Goal: Use online tool/utility: Use online tool/utility

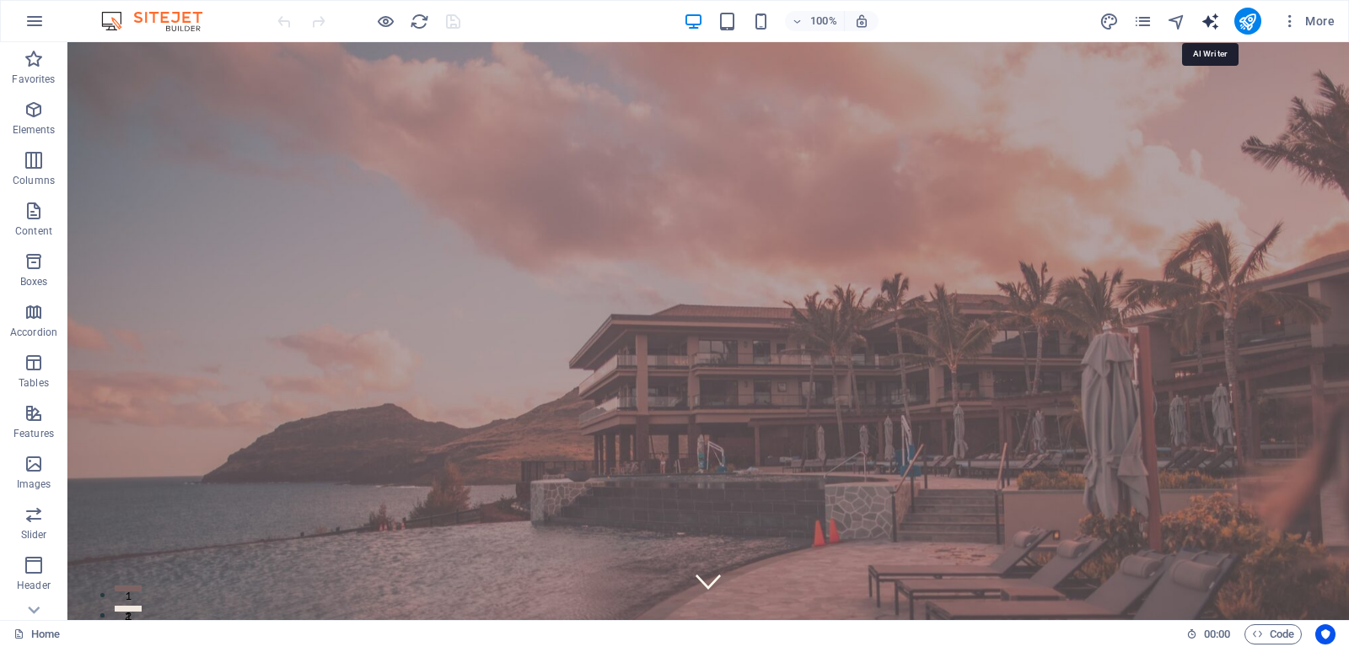
click at [1204, 26] on icon "text_generator" at bounding box center [1209, 21] width 19 height 19
select select "English"
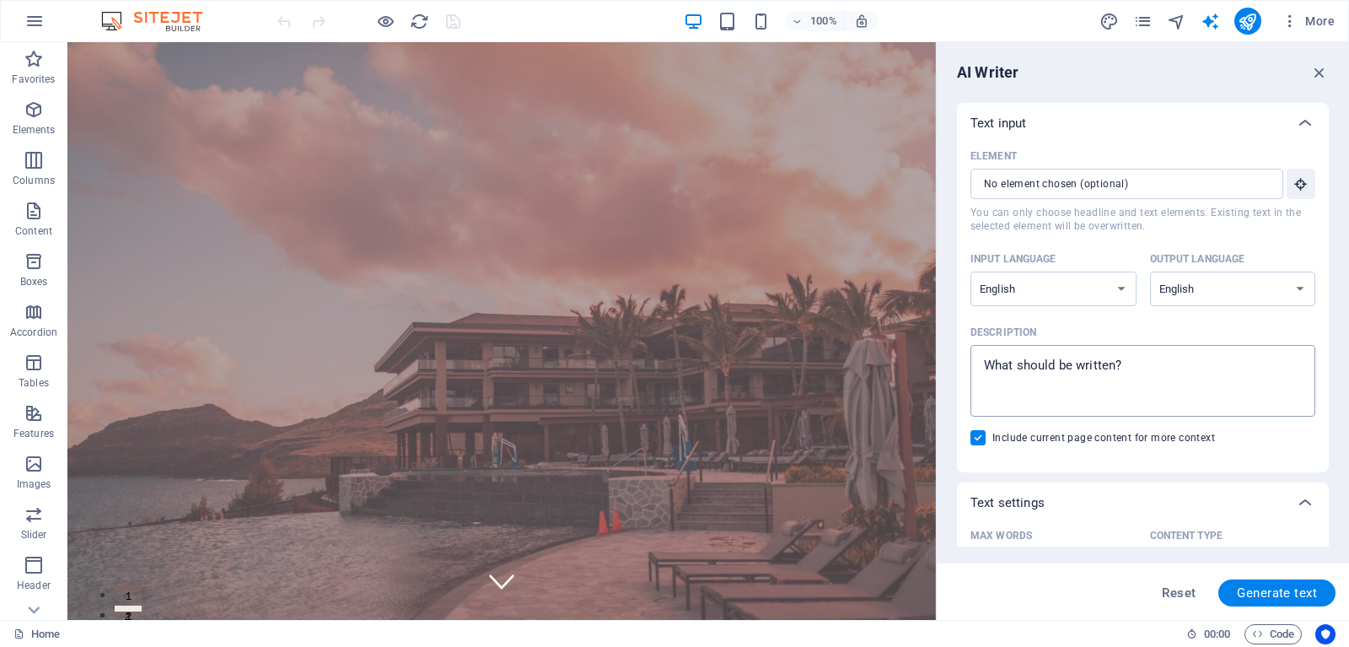
type textarea "x"
click at [1138, 366] on textarea "Description x ​" at bounding box center [1143, 380] width 328 height 55
type textarea "a"
type textarea "x"
type textarea "ab"
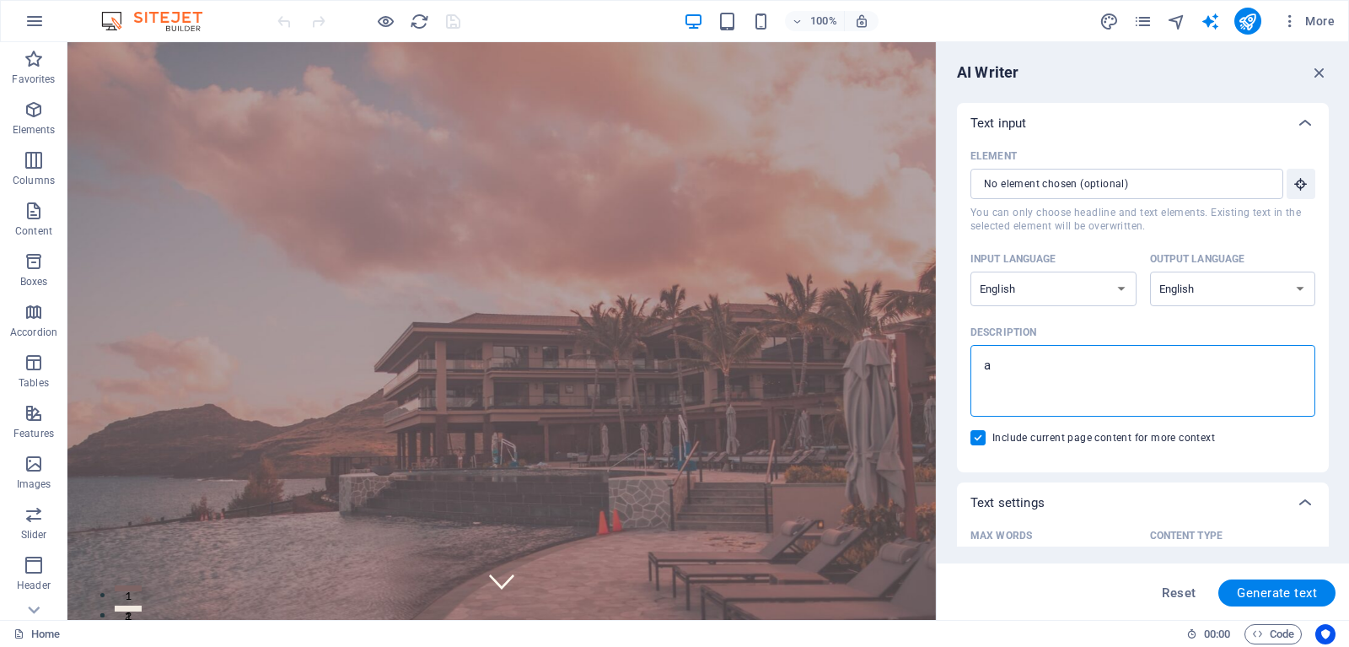
type textarea "x"
type textarea "abo"
type textarea "x"
type textarea "abou"
type textarea "x"
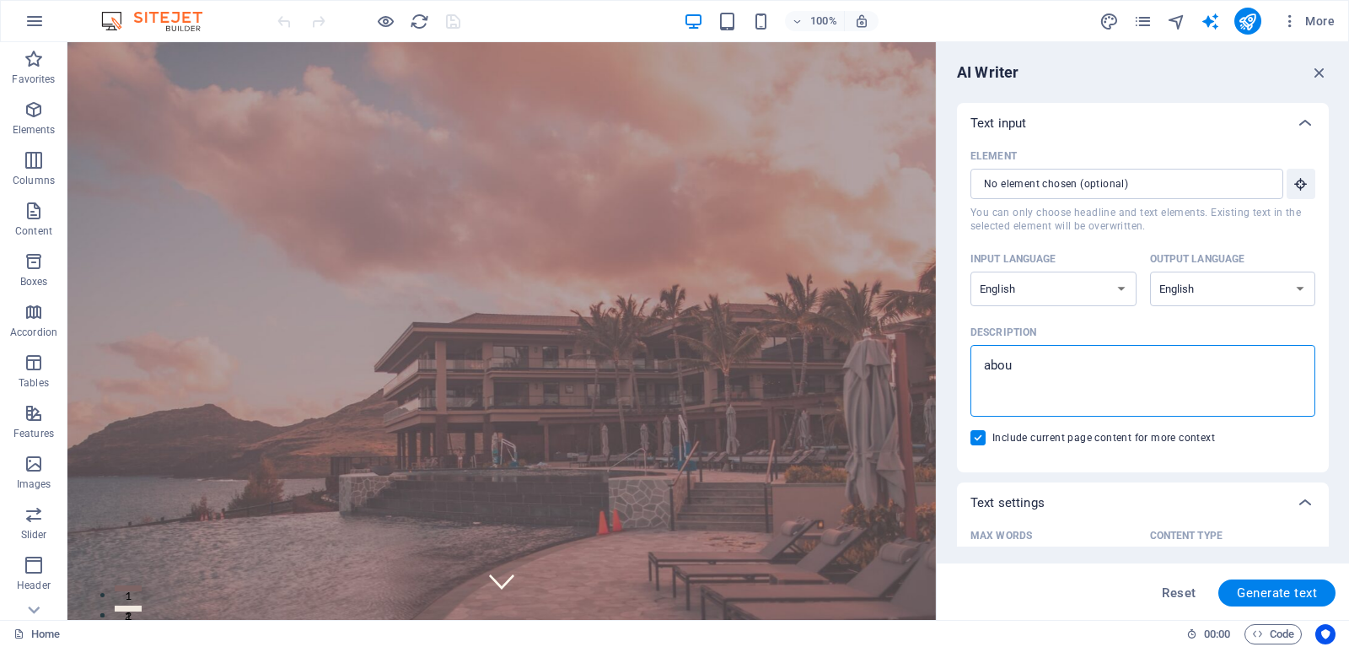
type textarea "about"
type textarea "x"
type textarea "about"
type textarea "x"
type textarea "about m"
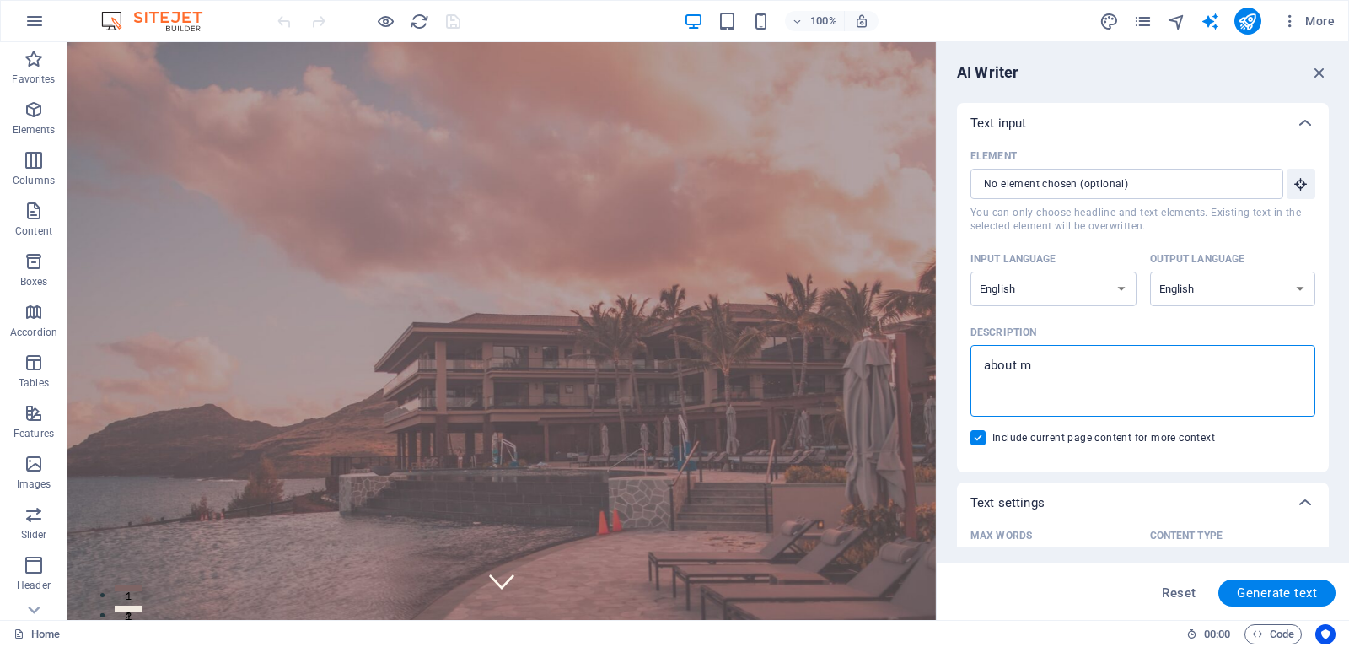
type textarea "x"
type textarea "about"
type textarea "x"
type textarea "about t"
type textarea "x"
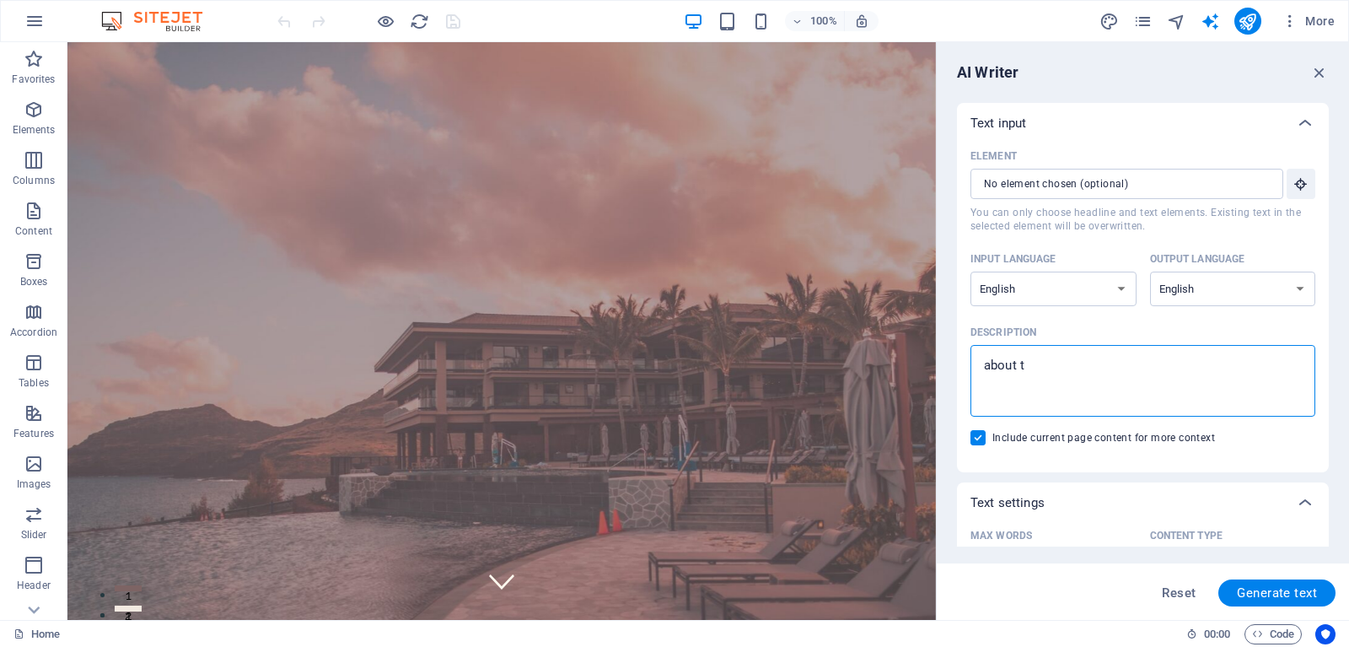
type textarea "about tr"
type textarea "x"
type textarea "about tra"
type textarea "x"
type textarea "about travc"
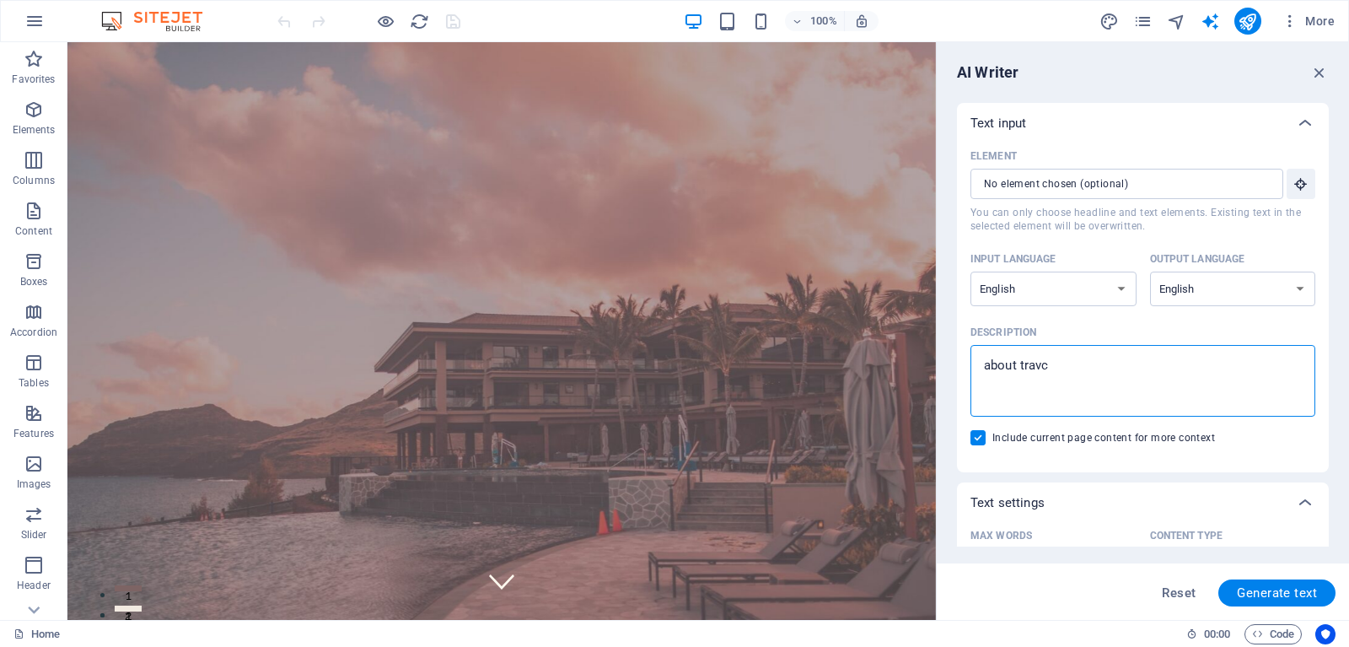
type textarea "x"
type textarea "about travce"
type textarea "x"
type textarea "about travcel"
type textarea "x"
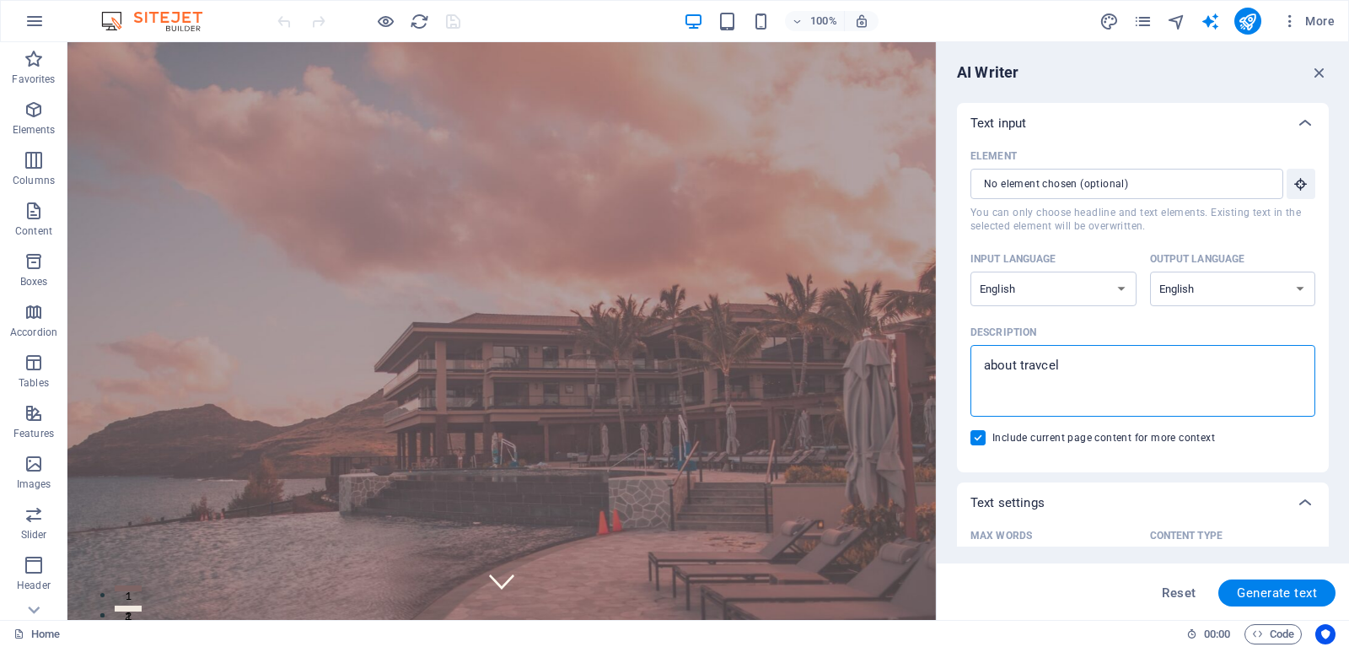
type textarea "about travcell"
type textarea "x"
type textarea "about travcelli"
type textarea "x"
type textarea "about travcellin"
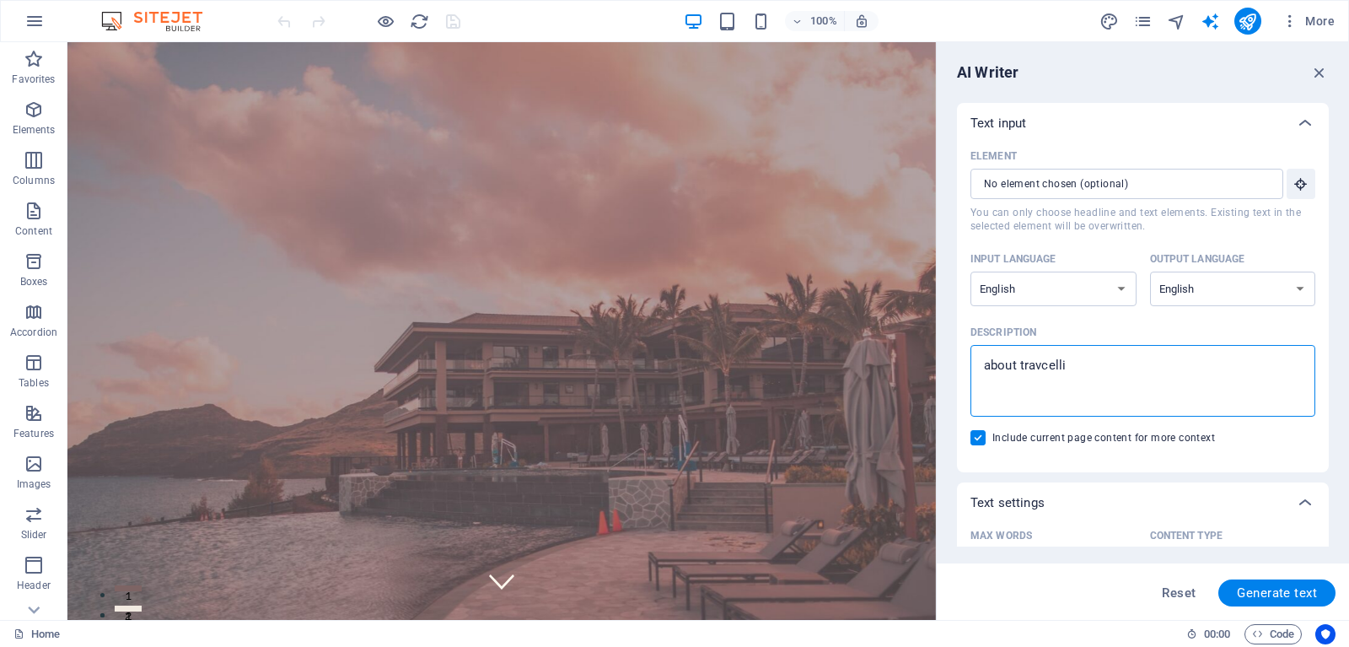
type textarea "x"
type textarea "about travcelling"
type textarea "x"
type textarea "about travcellin"
type textarea "x"
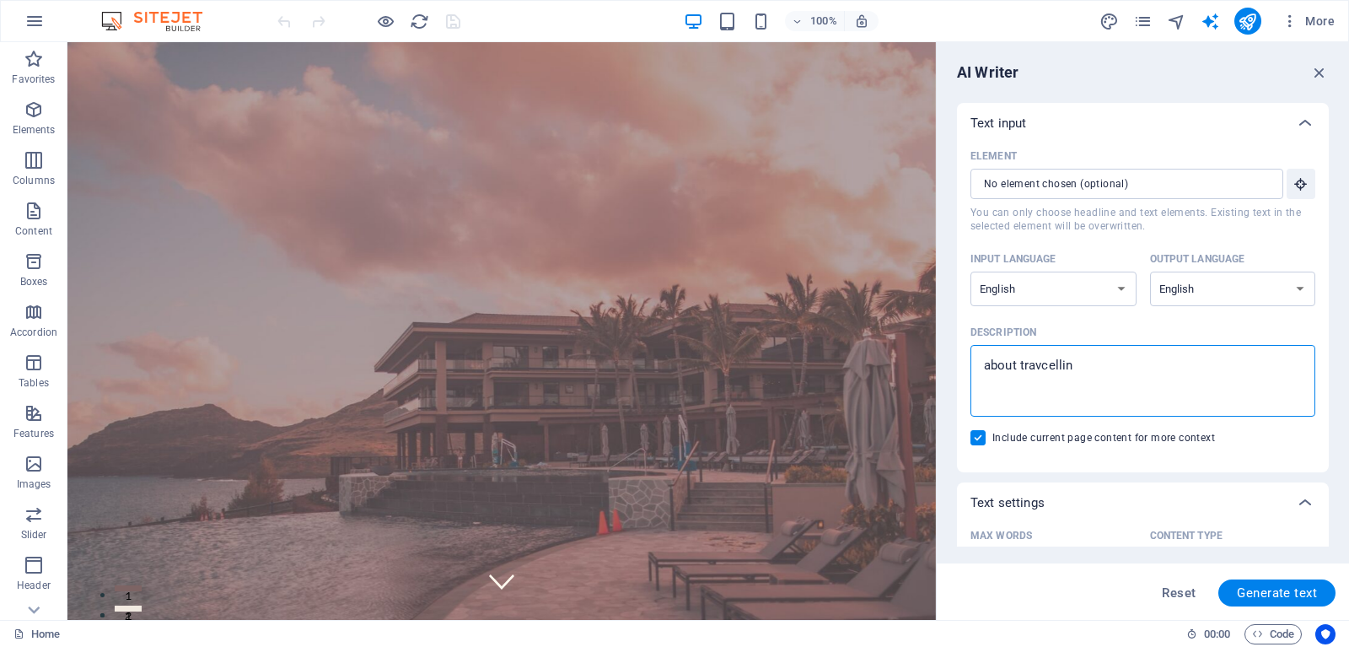
type textarea "about travcelli"
type textarea "x"
type textarea "about travcell"
type textarea "x"
type textarea "about travcel"
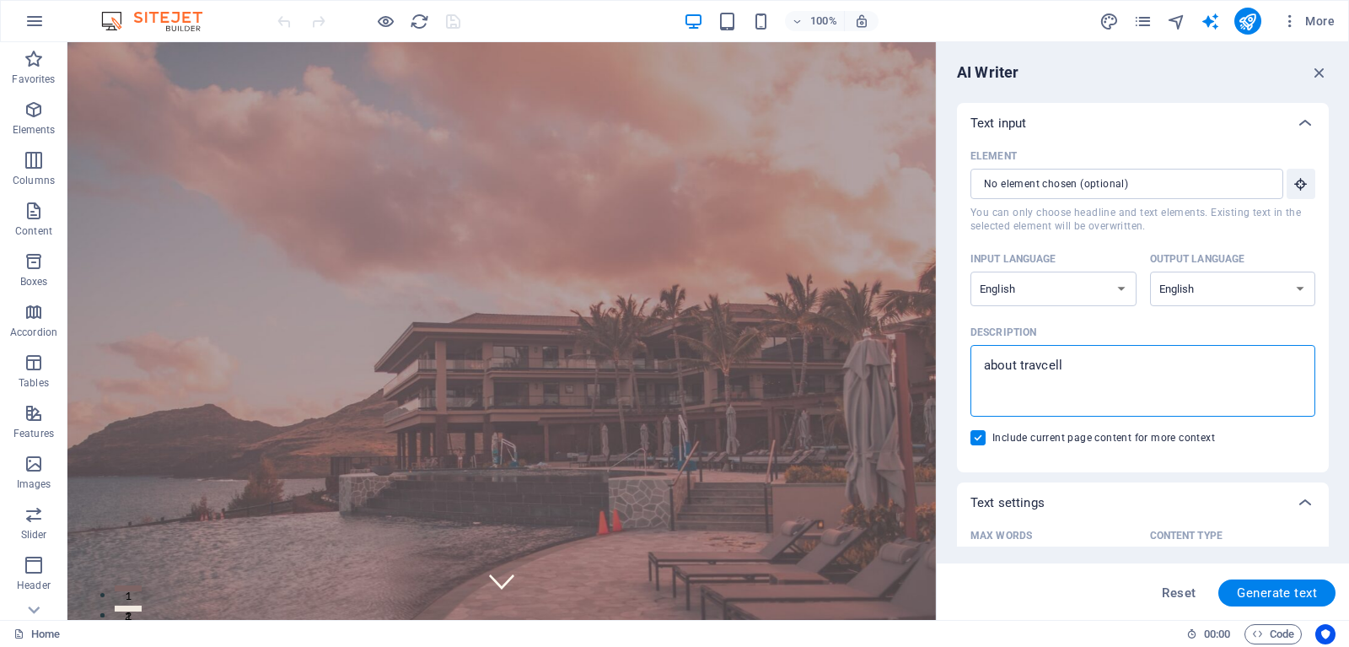
type textarea "x"
type textarea "about travce"
type textarea "x"
type textarea "about travc"
type textarea "x"
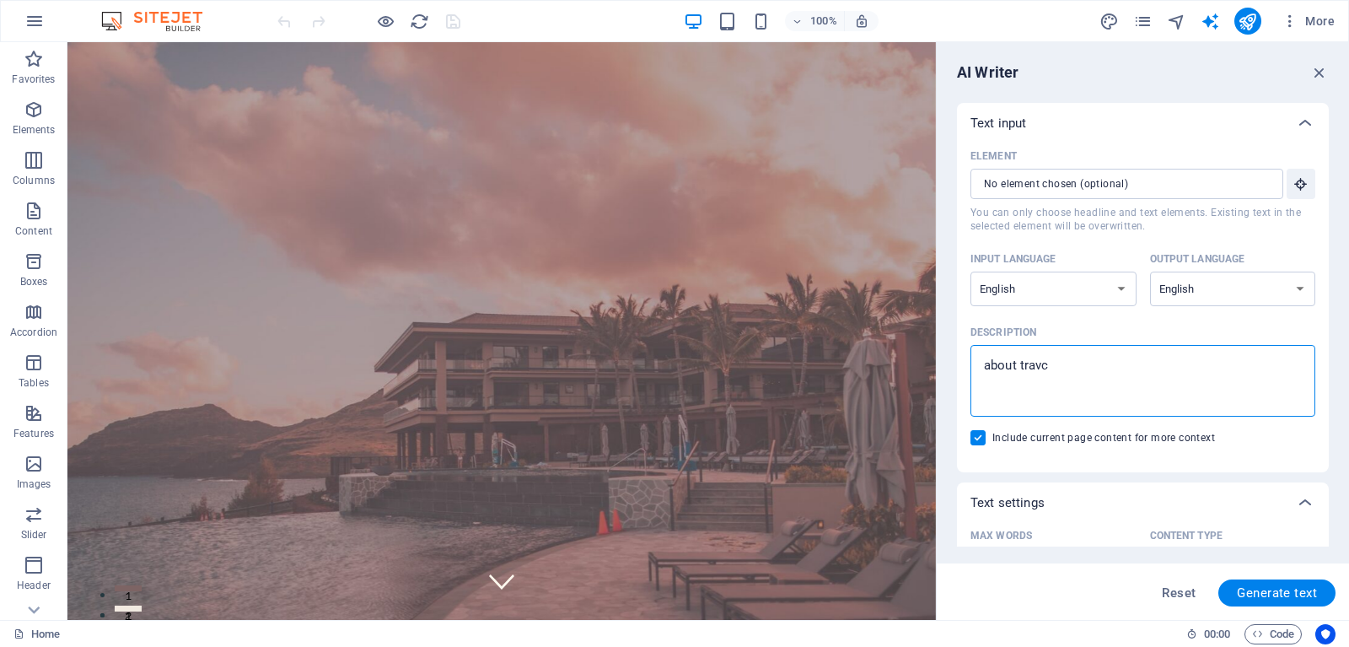
type textarea "about trav"
type textarea "x"
type textarea "about trave"
type textarea "x"
type textarea "about travel"
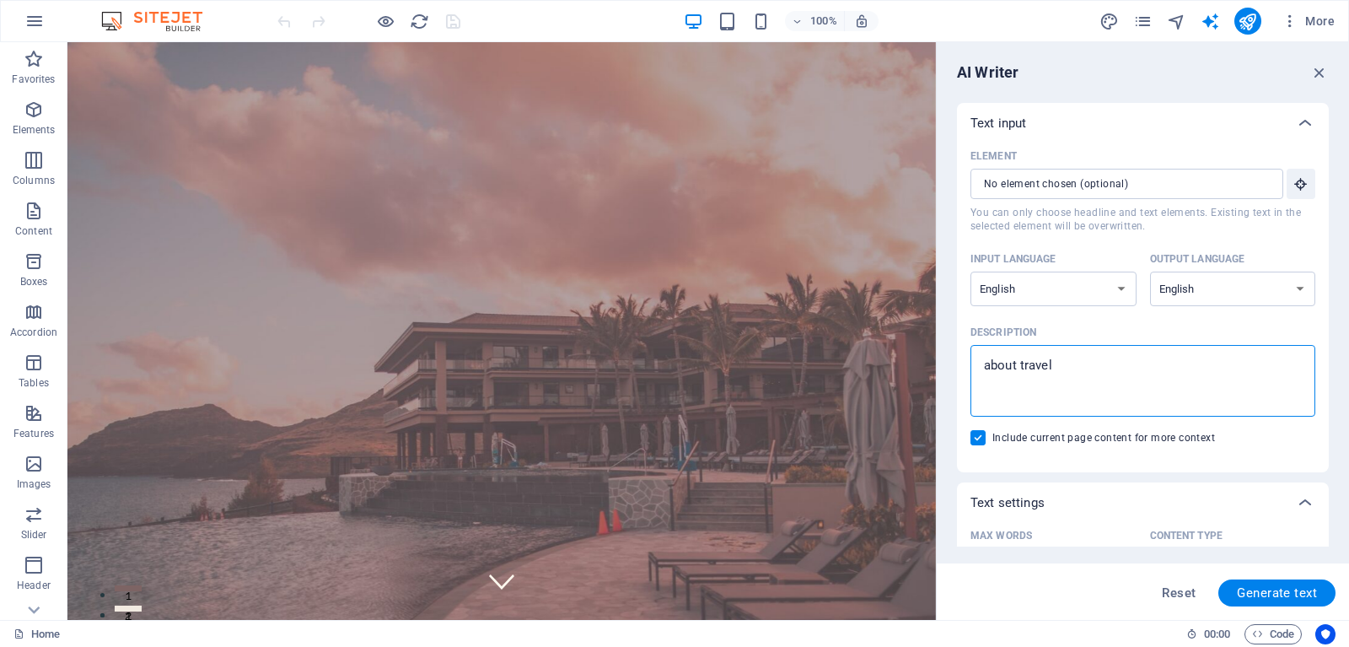
type textarea "x"
type textarea "about travell"
type textarea "x"
type textarea "about travelli"
type textarea "x"
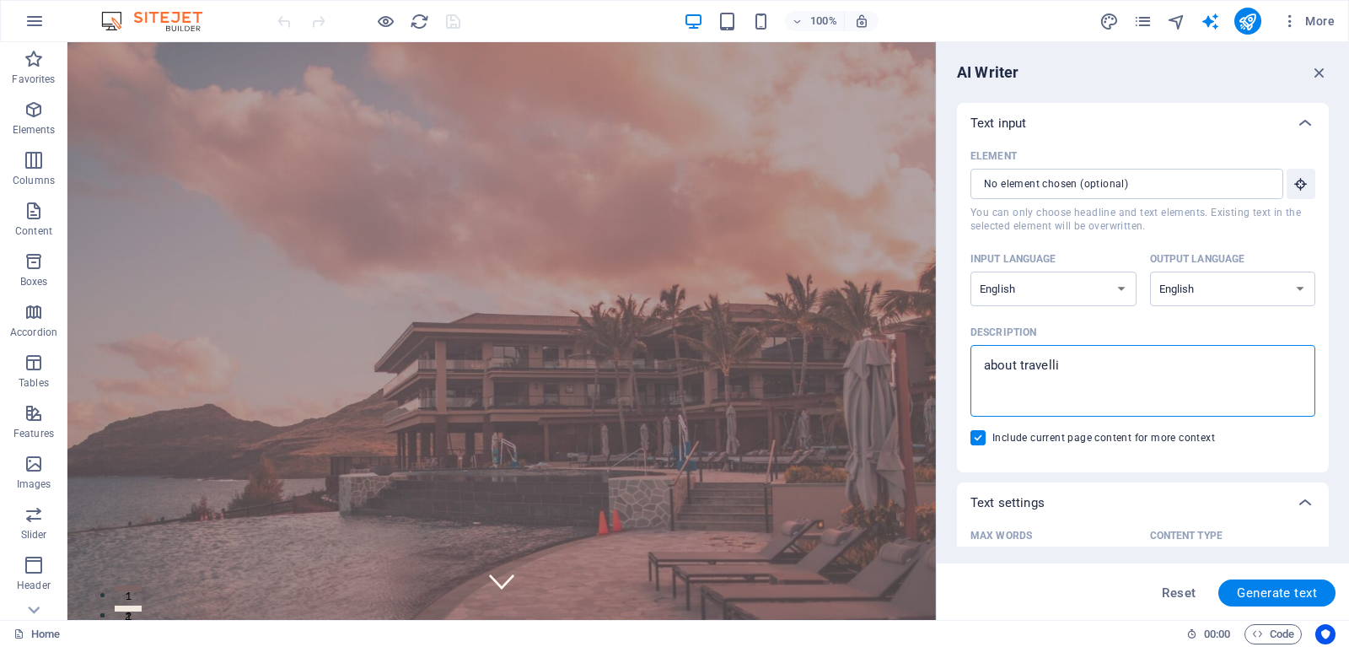
type textarea "about travellin"
type textarea "x"
type textarea "about travelling"
type textarea "x"
type textarea "about travelling"
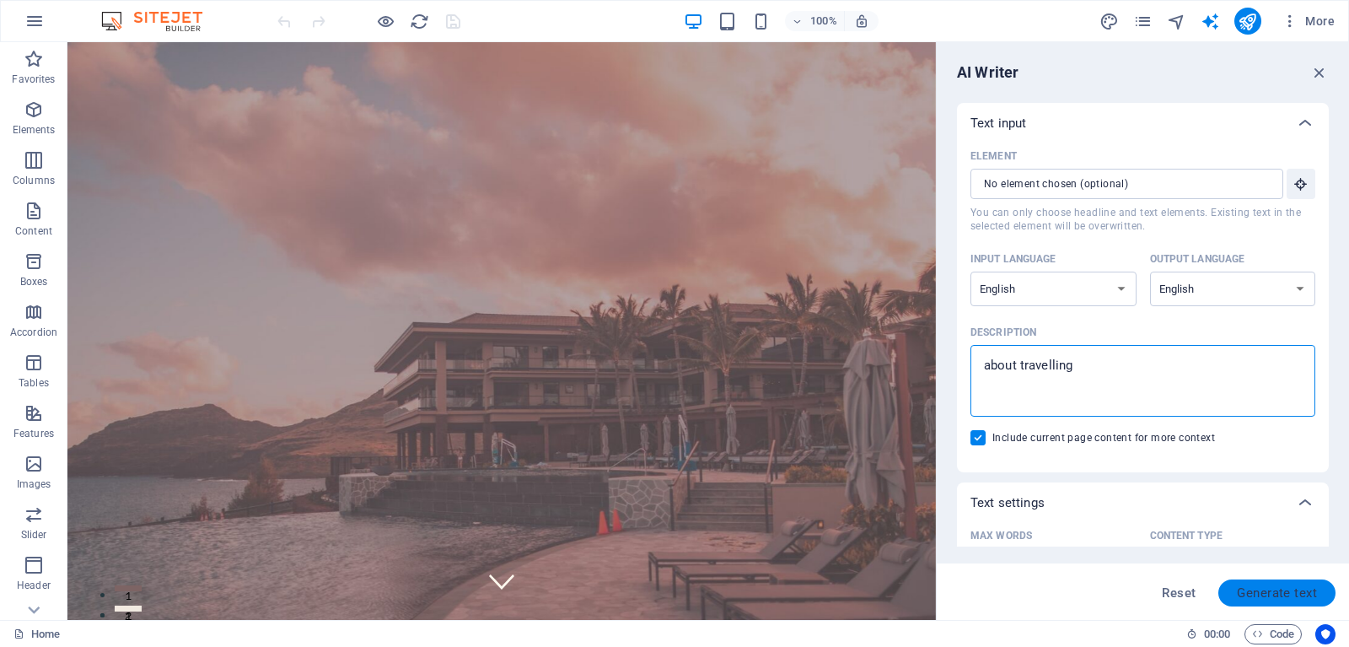
click at [1278, 600] on button "Generate text" at bounding box center [1276, 592] width 117 height 27
type textarea "x"
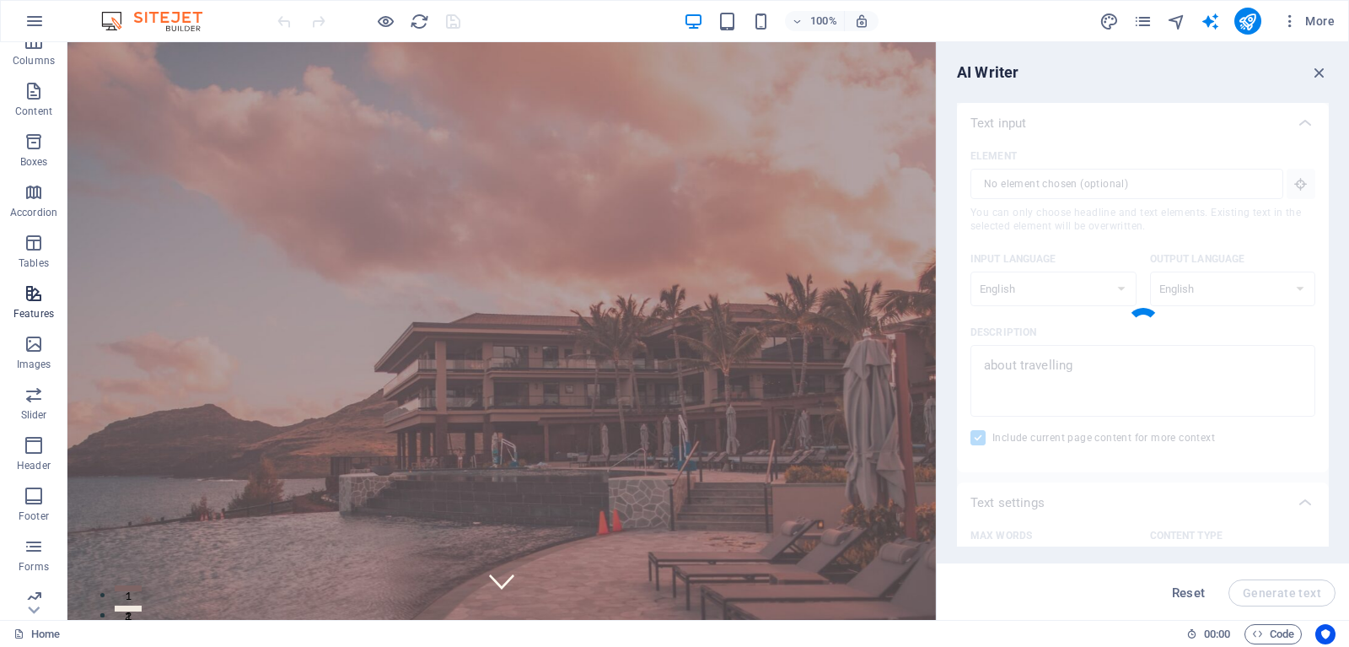
scroll to position [181, 0]
type textarea "x"
type textarea "Experience unparalleled travel as you immerse yourself in luxurious destination…"
type textarea "x"
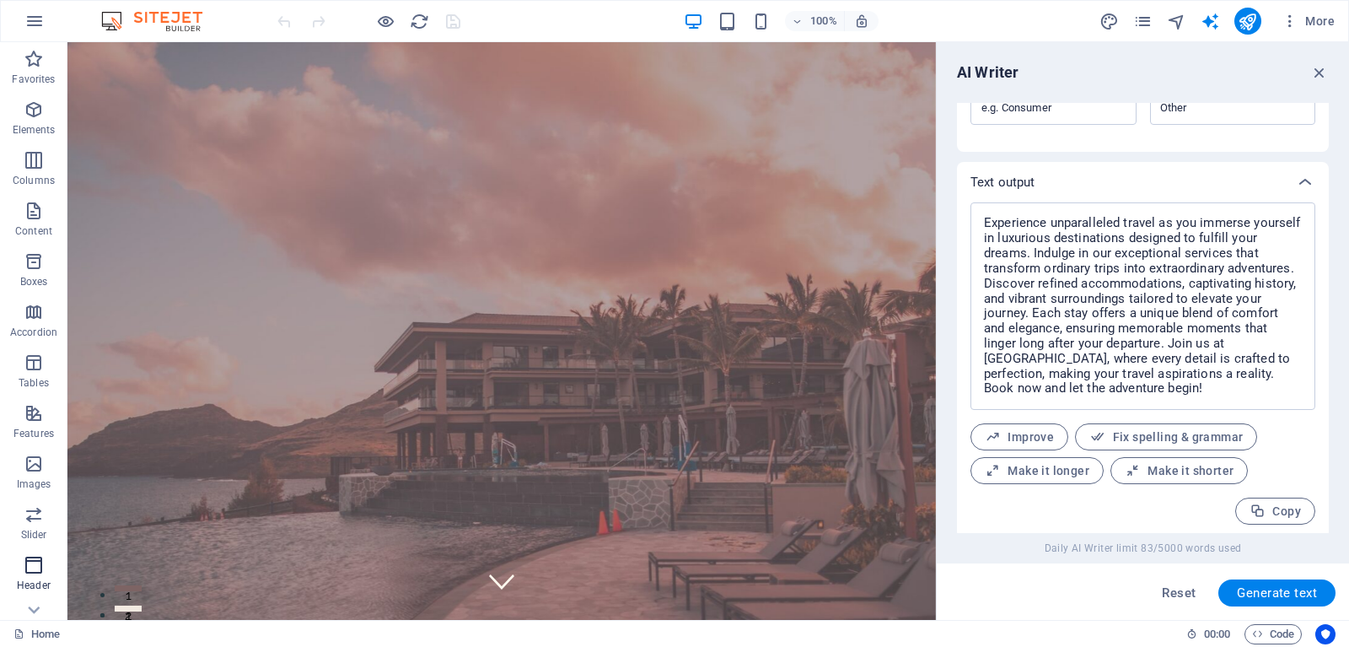
scroll to position [610, 0]
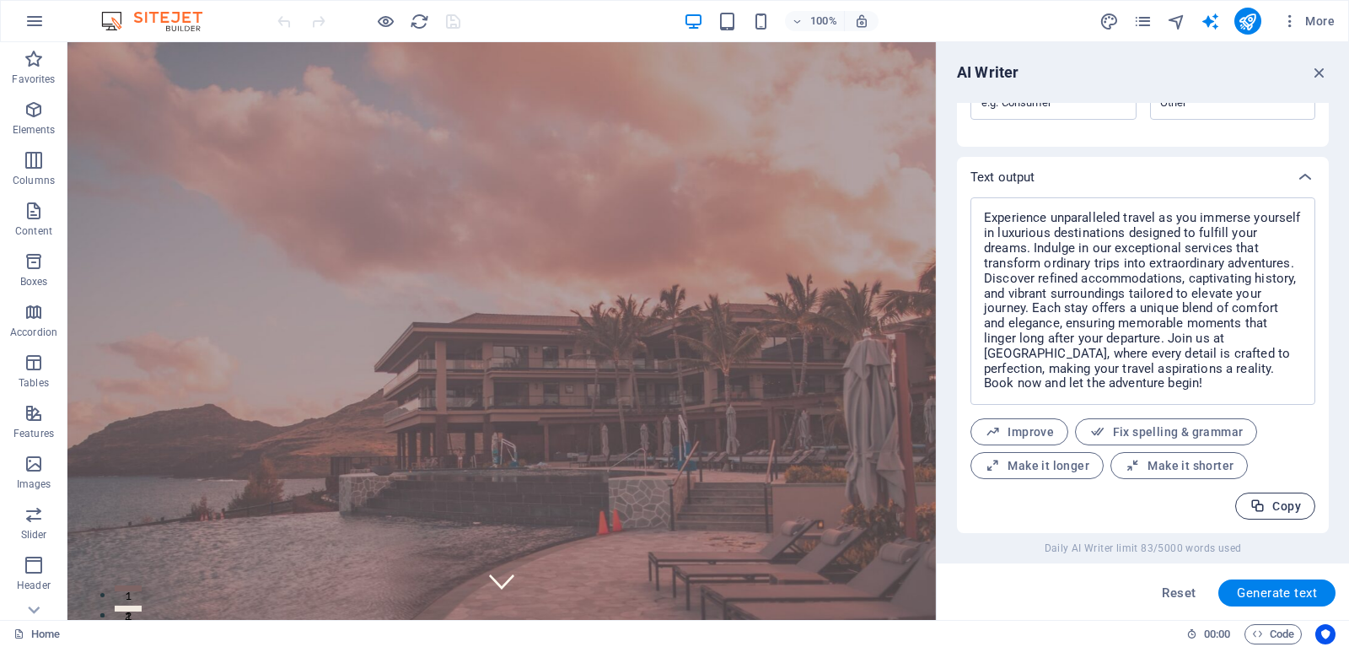
click at [1274, 497] on button "Copy" at bounding box center [1275, 505] width 80 height 27
type textarea "x"
click at [31, 32] on button "button" at bounding box center [34, 21] width 40 height 40
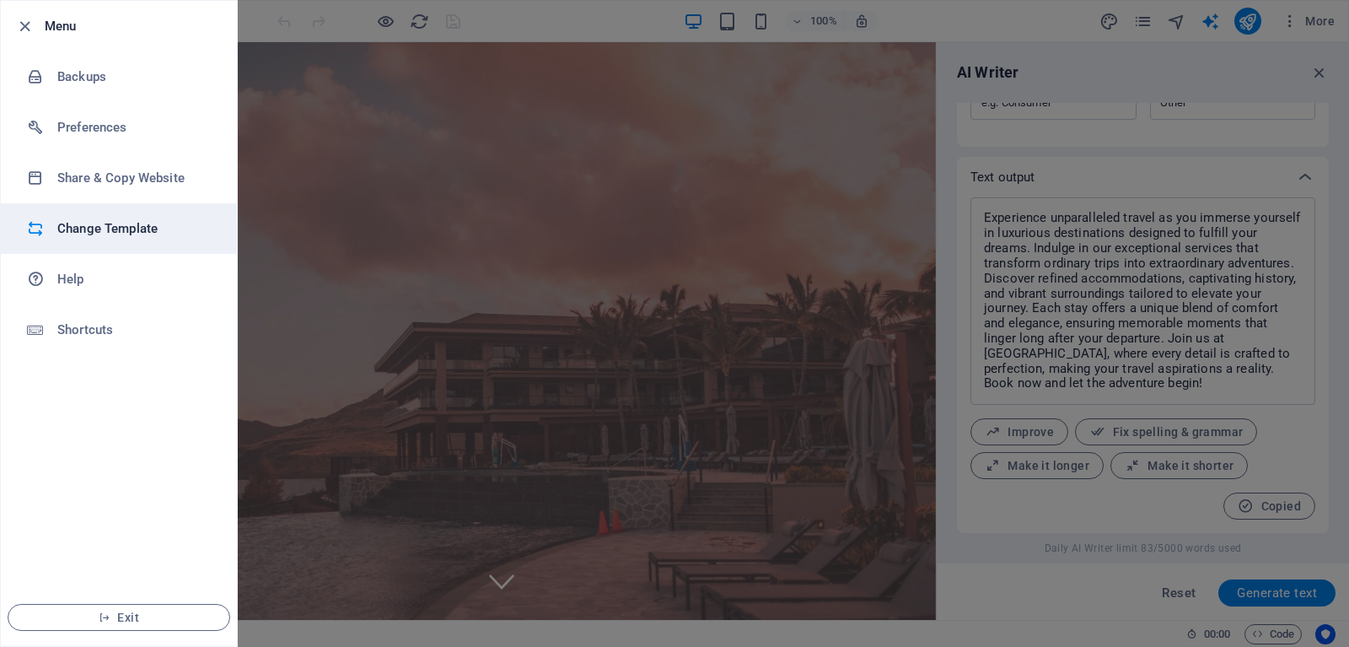
click at [99, 238] on h6 "Change Template" at bounding box center [135, 228] width 156 height 20
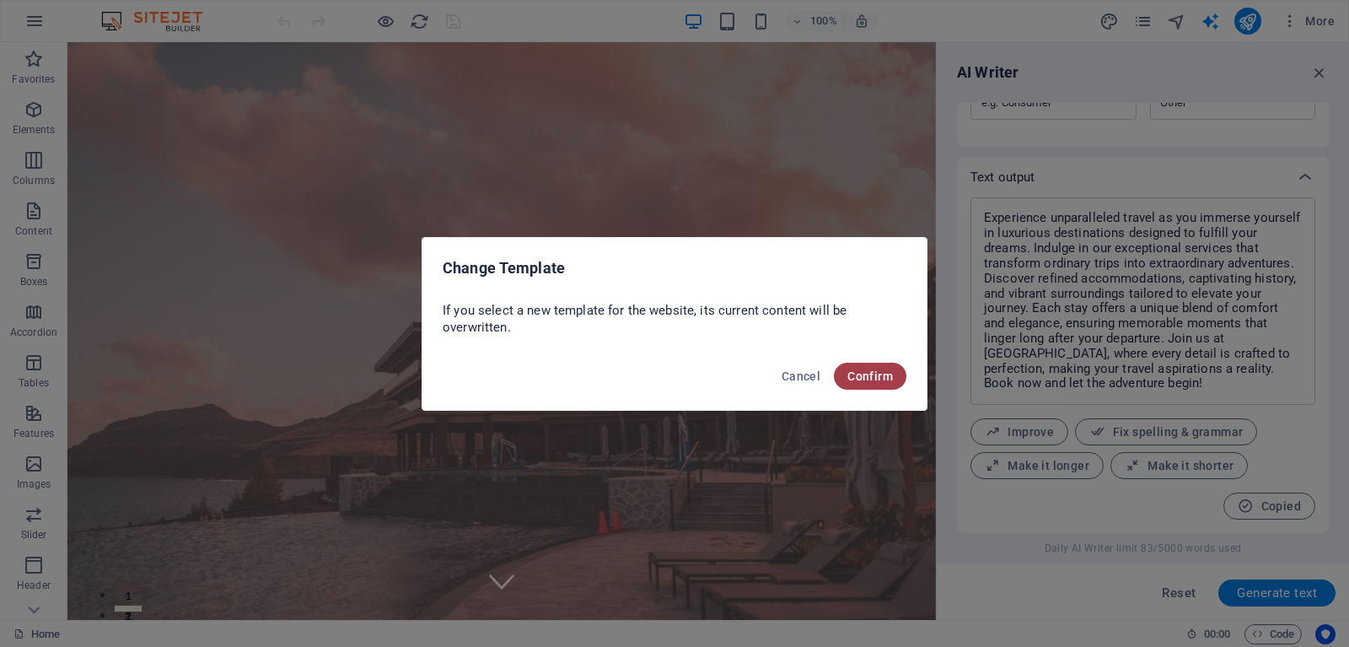
click at [871, 373] on span "Confirm" at bounding box center [870, 375] width 46 height 13
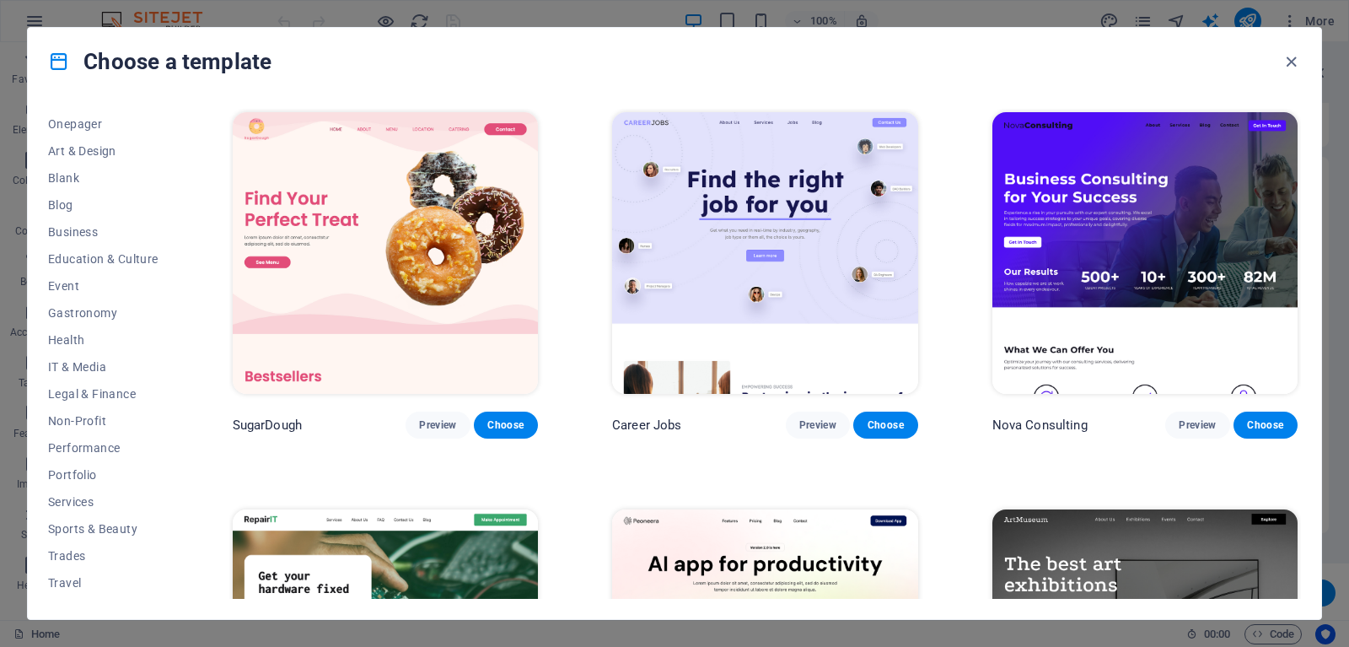
scroll to position [185, 0]
click at [83, 554] on span "Travel" at bounding box center [103, 557] width 110 height 13
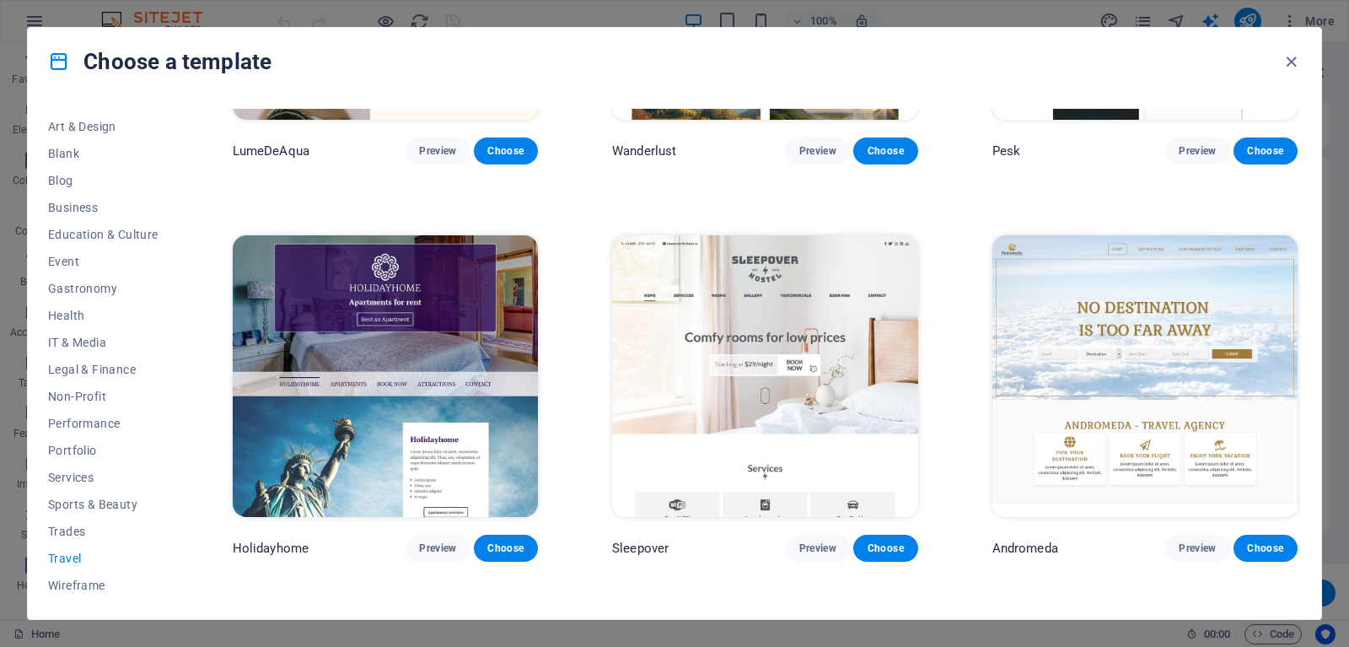
scroll to position [0, 0]
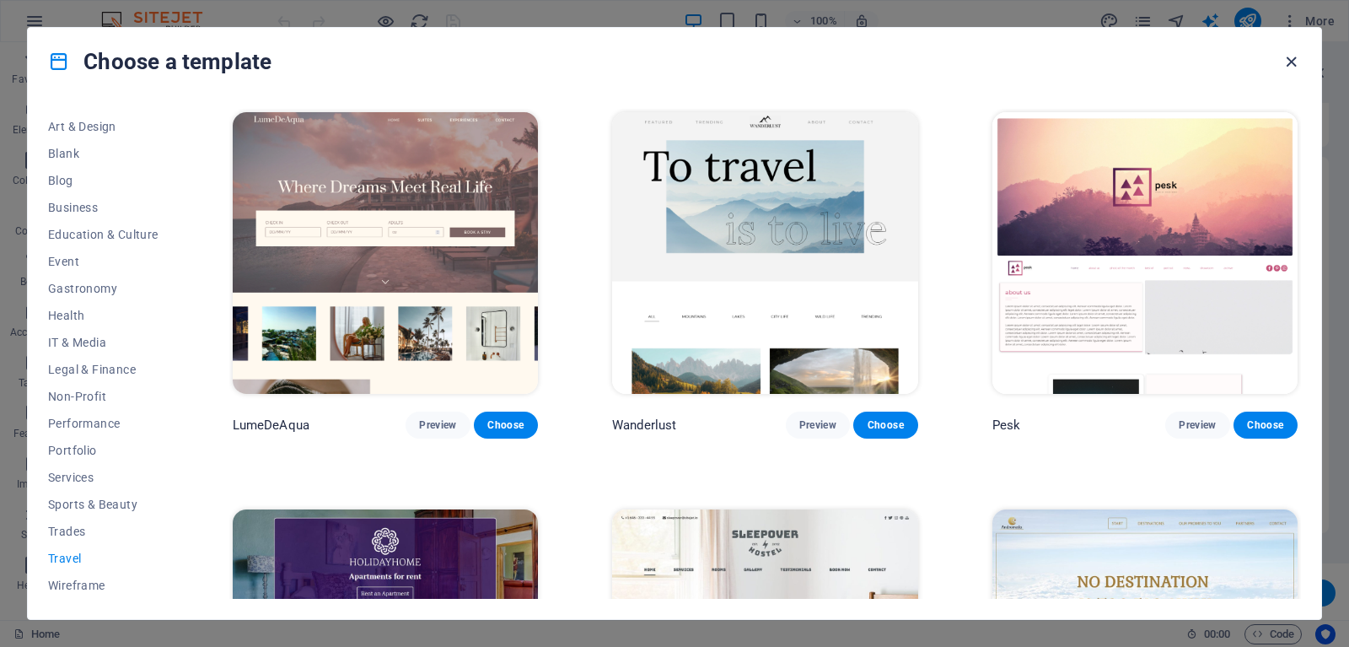
click at [1294, 64] on icon "button" at bounding box center [1290, 61] width 19 height 19
